Goal: Transaction & Acquisition: Purchase product/service

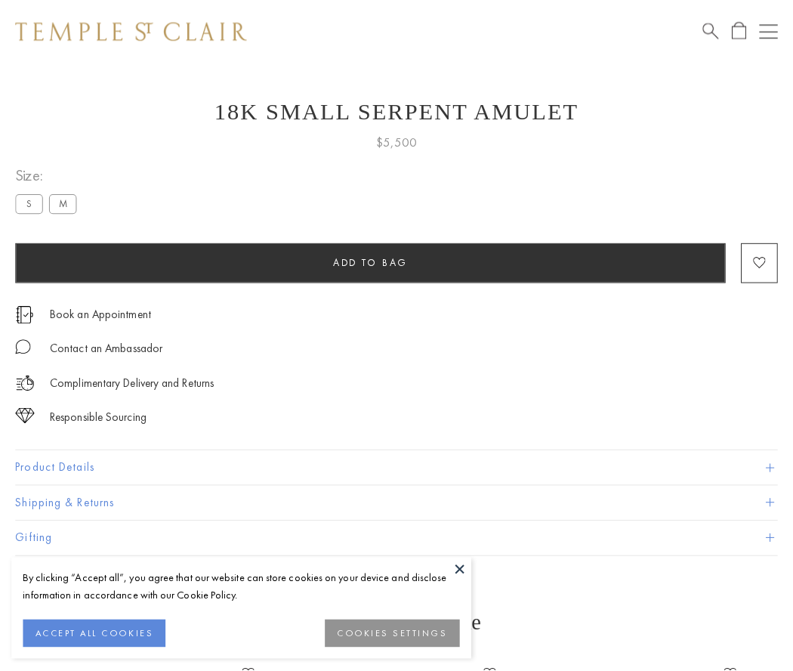
scroll to position [60, 0]
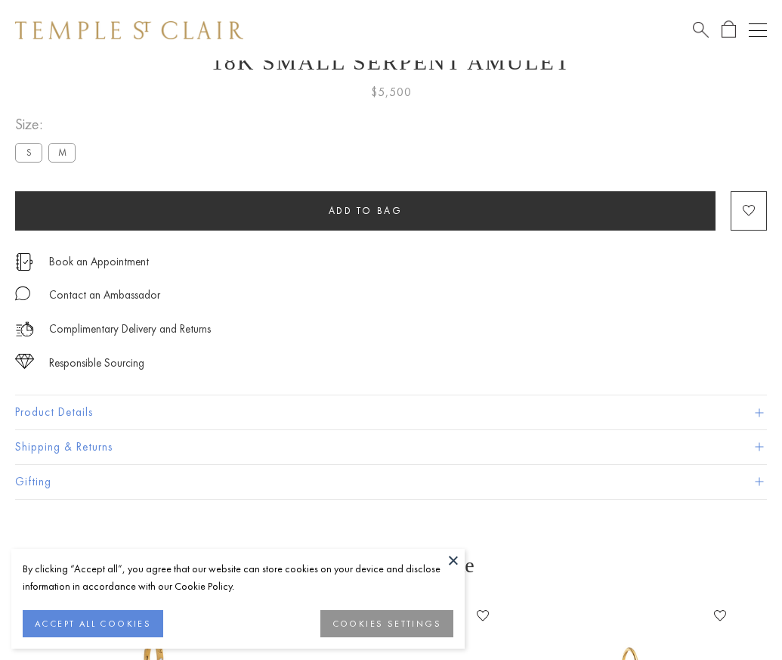
click at [365, 210] on span "Add to bag" at bounding box center [366, 210] width 74 height 13
